Goal: Find specific page/section: Find specific page/section

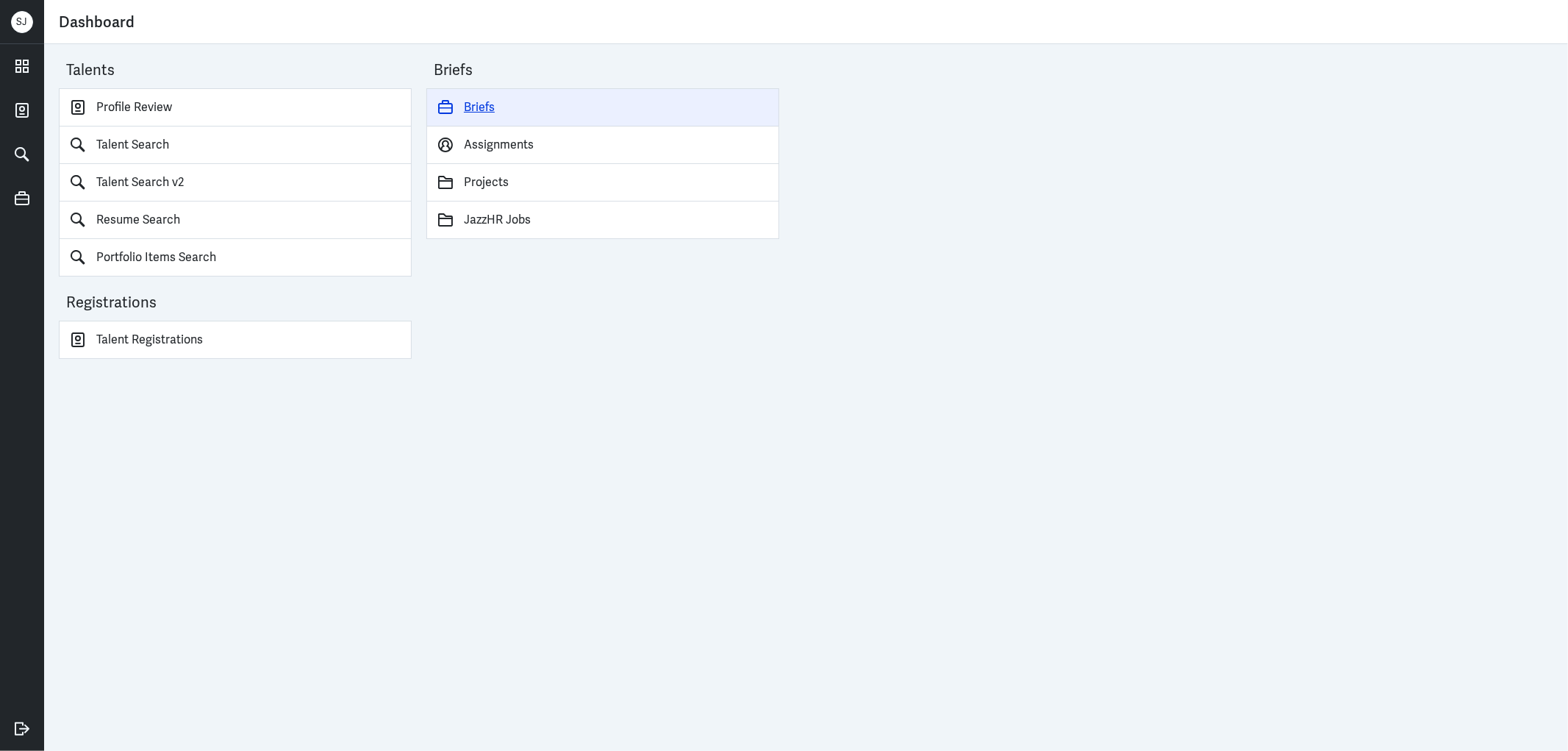
click at [480, 102] on link "Briefs" at bounding box center [603, 108] width 353 height 38
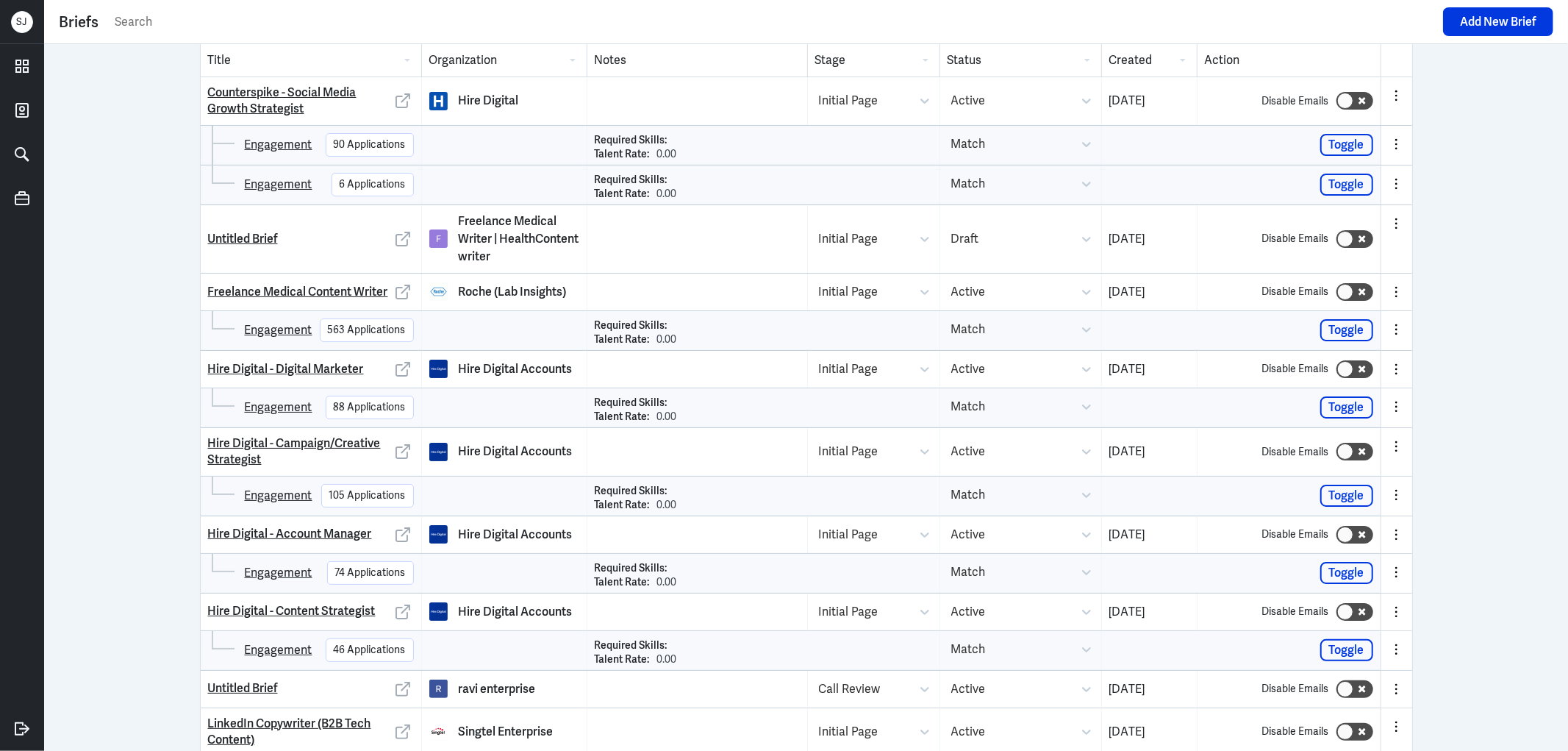
click at [173, 21] on input "text" at bounding box center [774, 22] width 1322 height 22
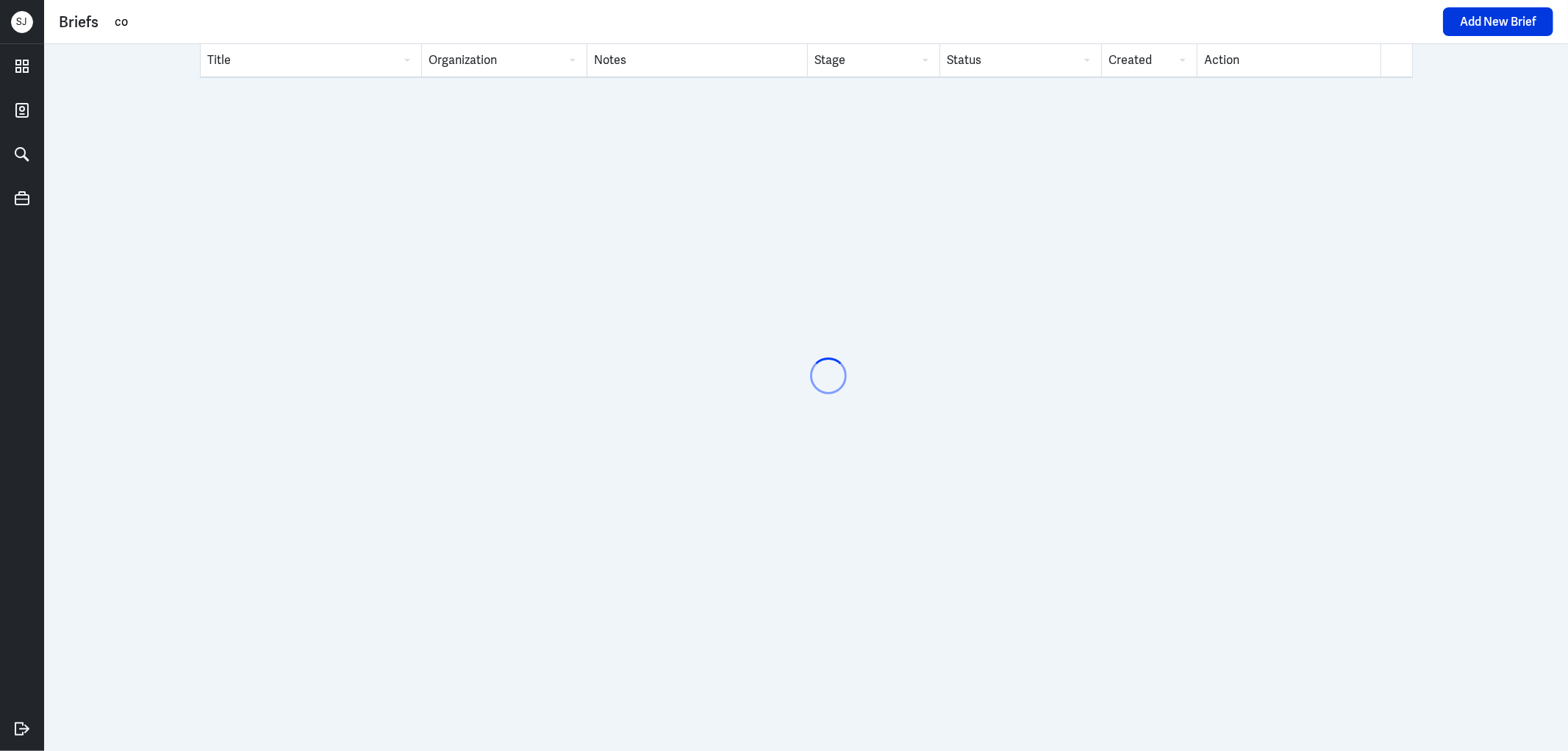
type input "c"
type input "content designer"
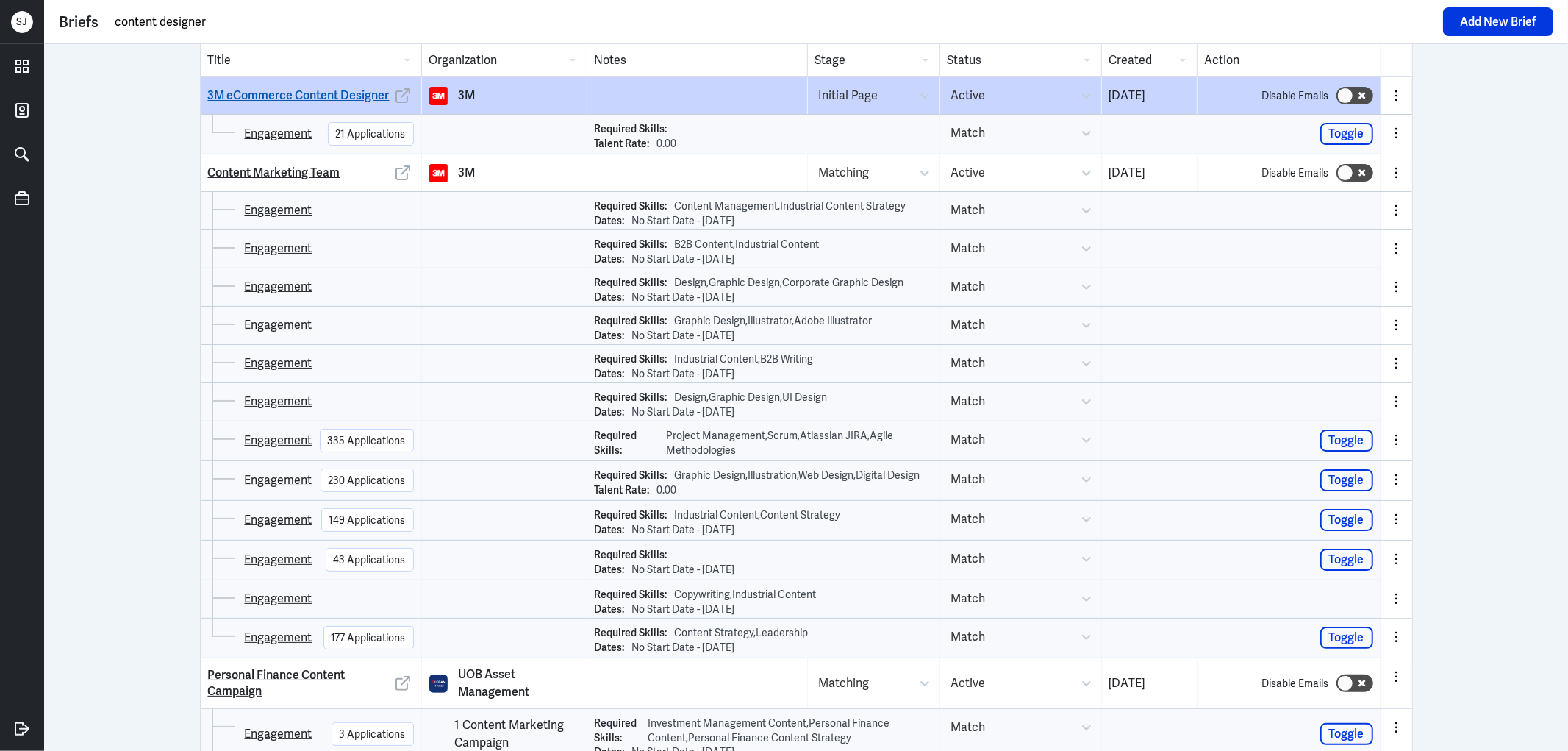
click at [305, 91] on link "3M eCommerce Content Designer" at bounding box center [299, 96] width 181 height 16
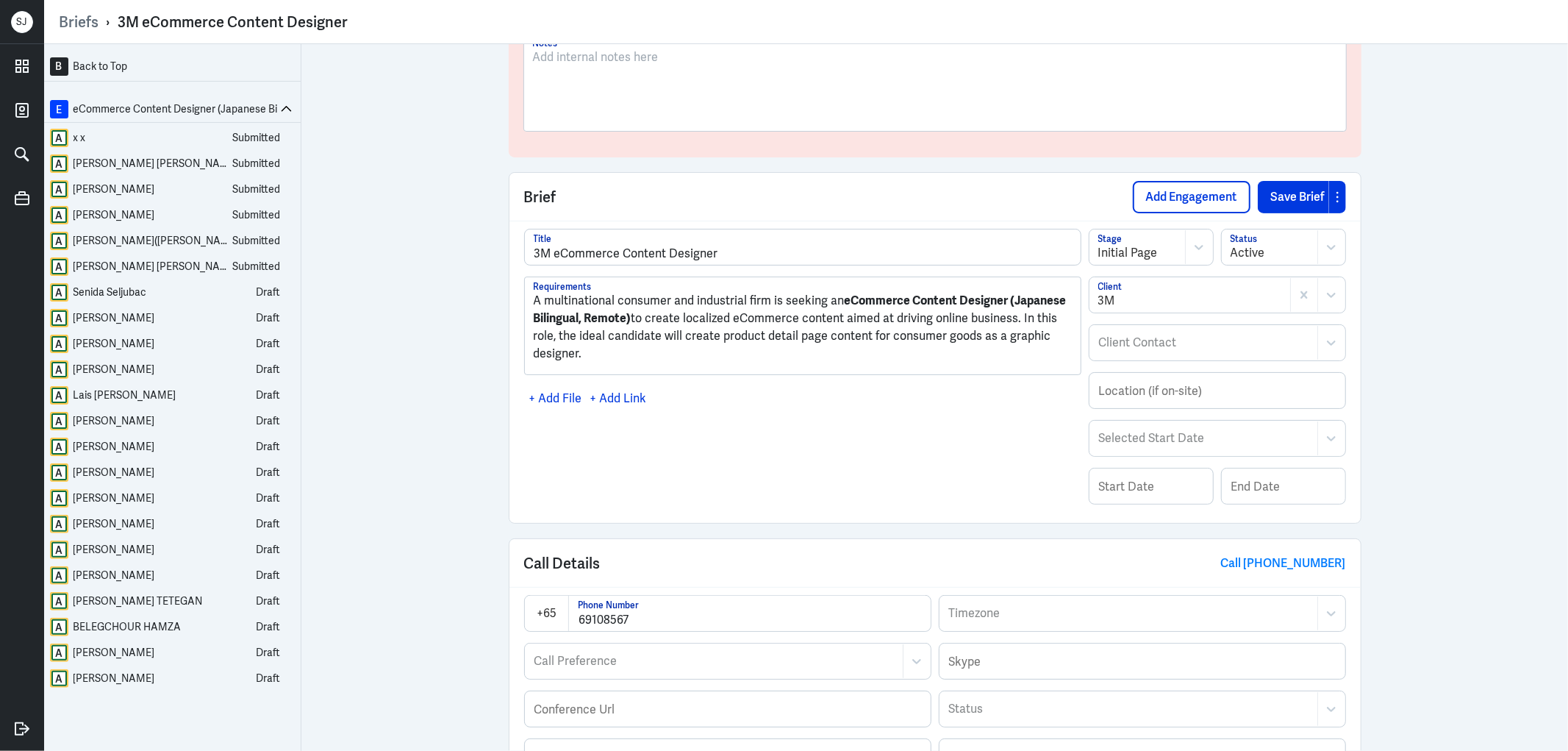
scroll to position [82, 0]
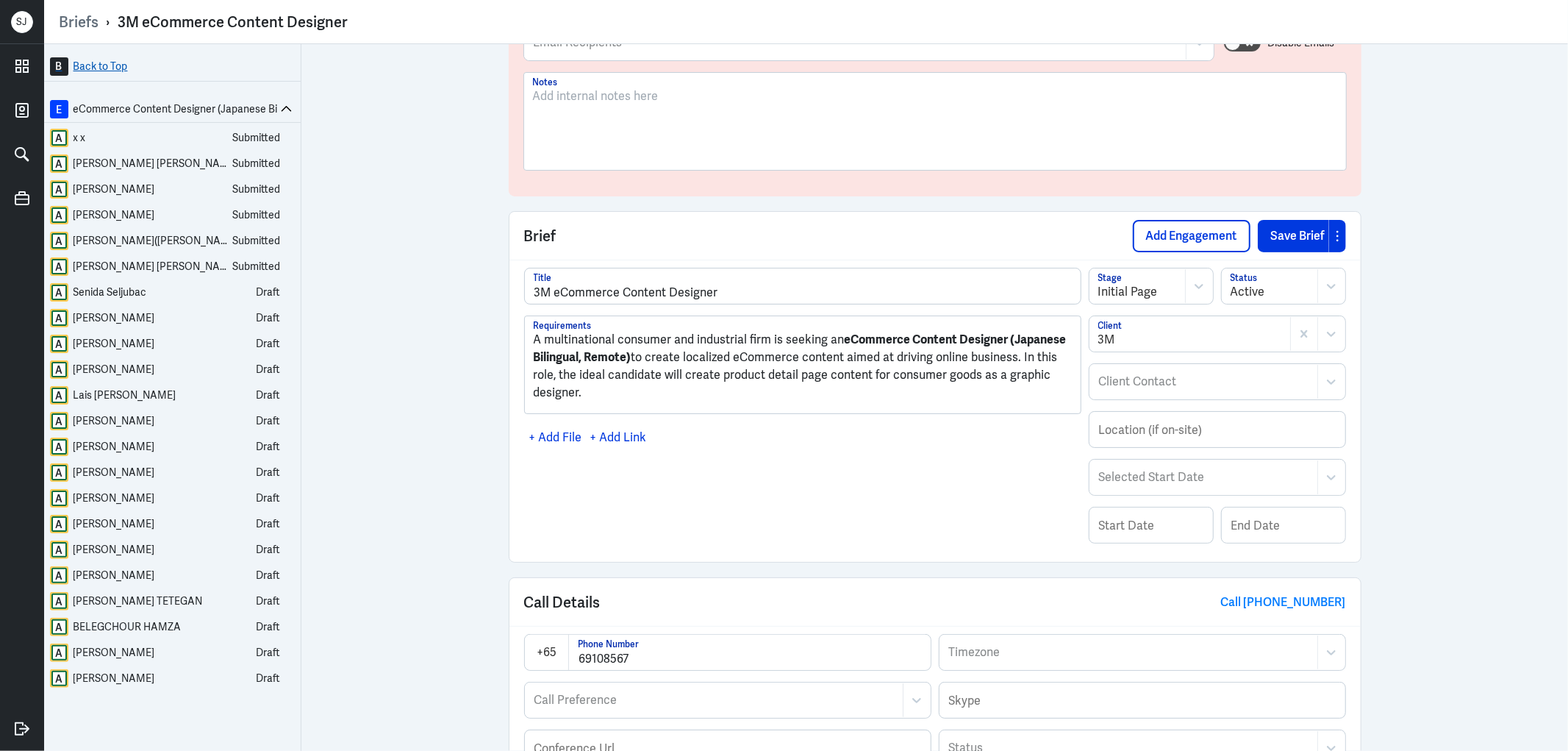
click at [237, 55] on link "B Back to Top" at bounding box center [173, 66] width 257 height 30
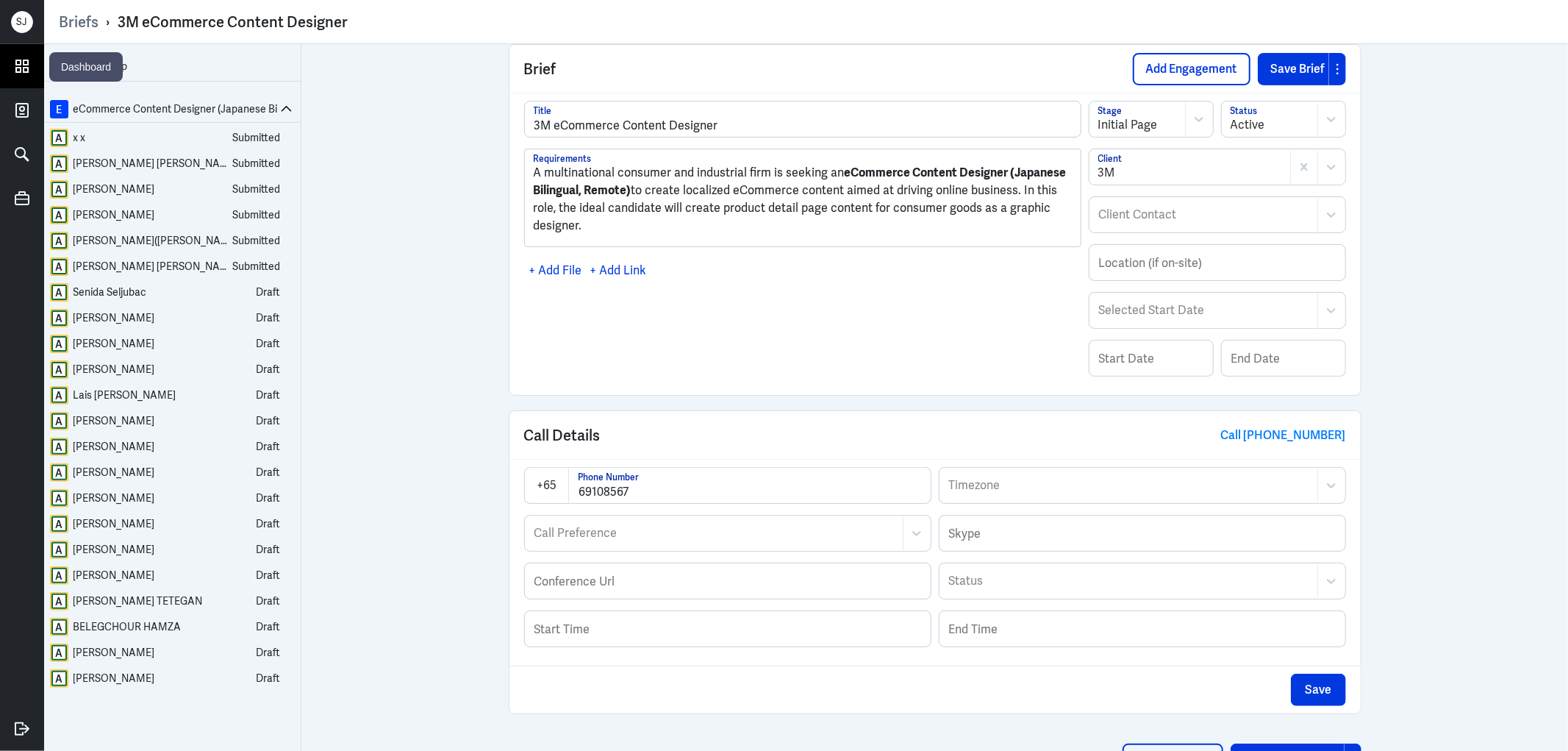
click at [37, 69] on link at bounding box center [22, 66] width 44 height 44
